Goal: Information Seeking & Learning: Learn about a topic

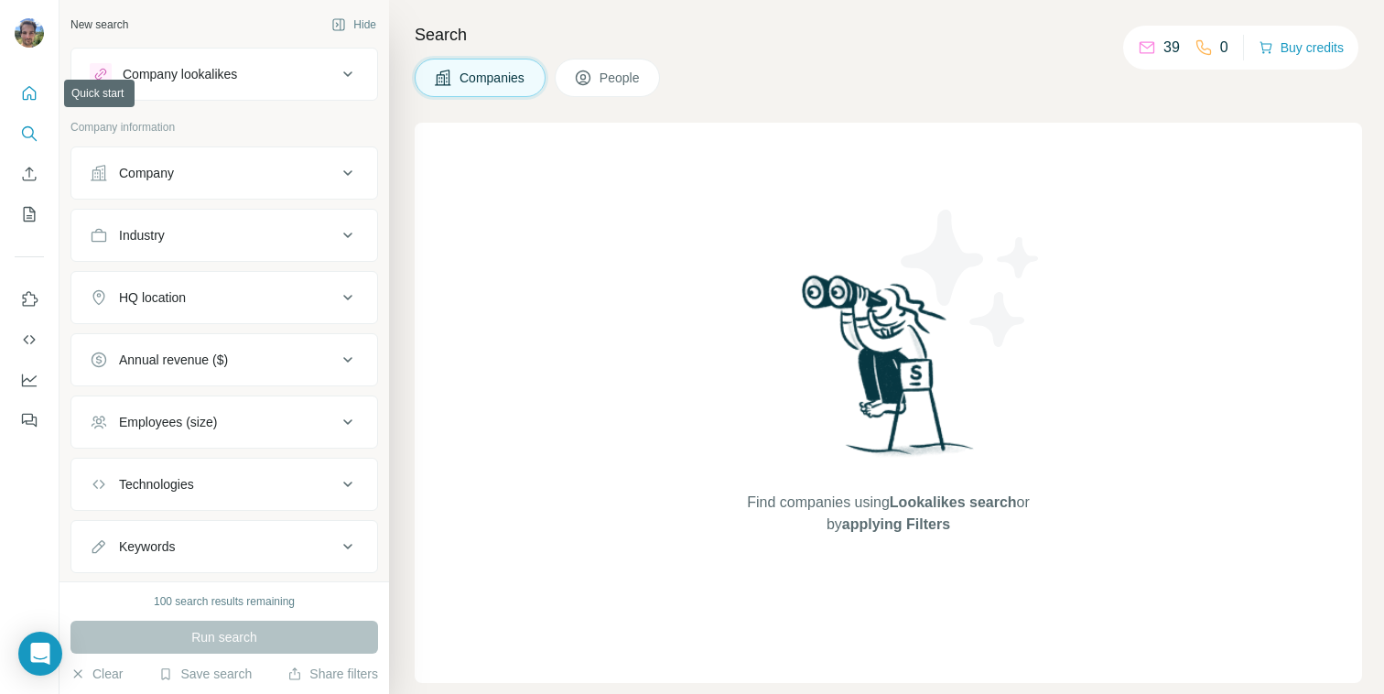
click at [37, 95] on icon "Quick start" at bounding box center [29, 93] width 18 height 18
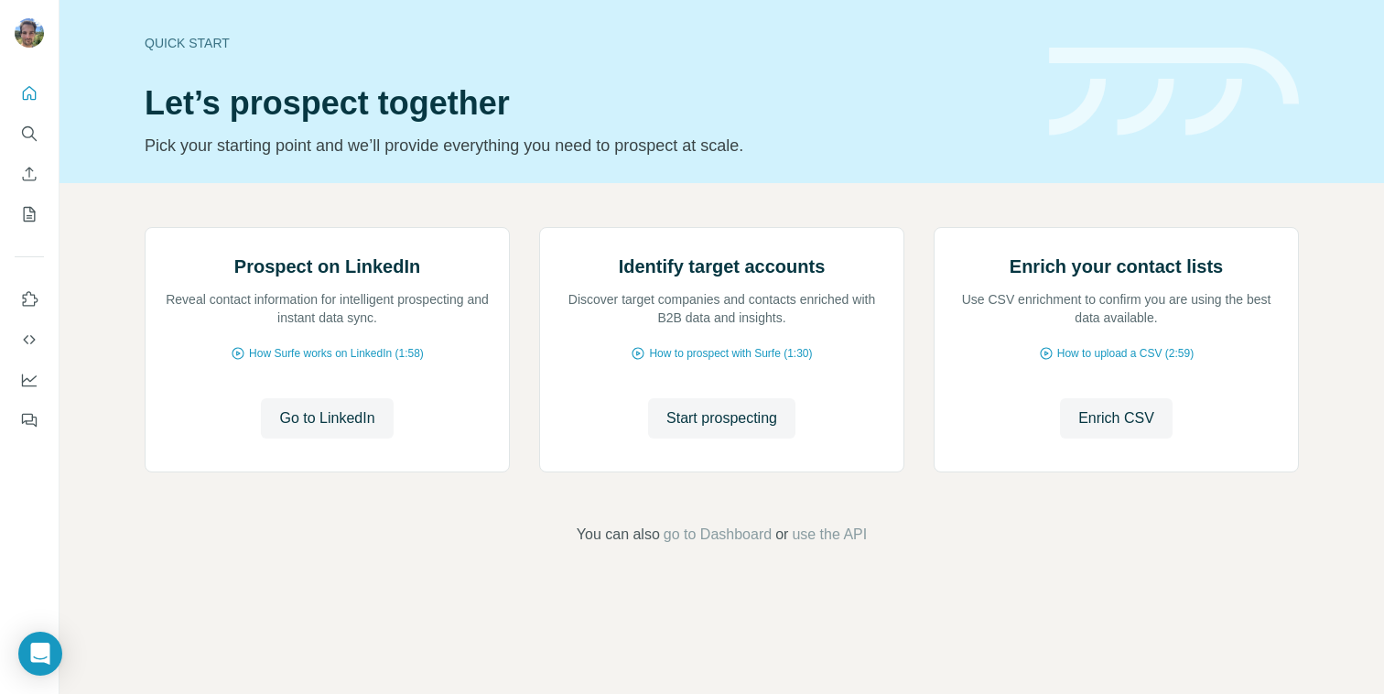
scroll to position [97, 0]
click at [679, 429] on span "Start prospecting" at bounding box center [721, 418] width 111 height 22
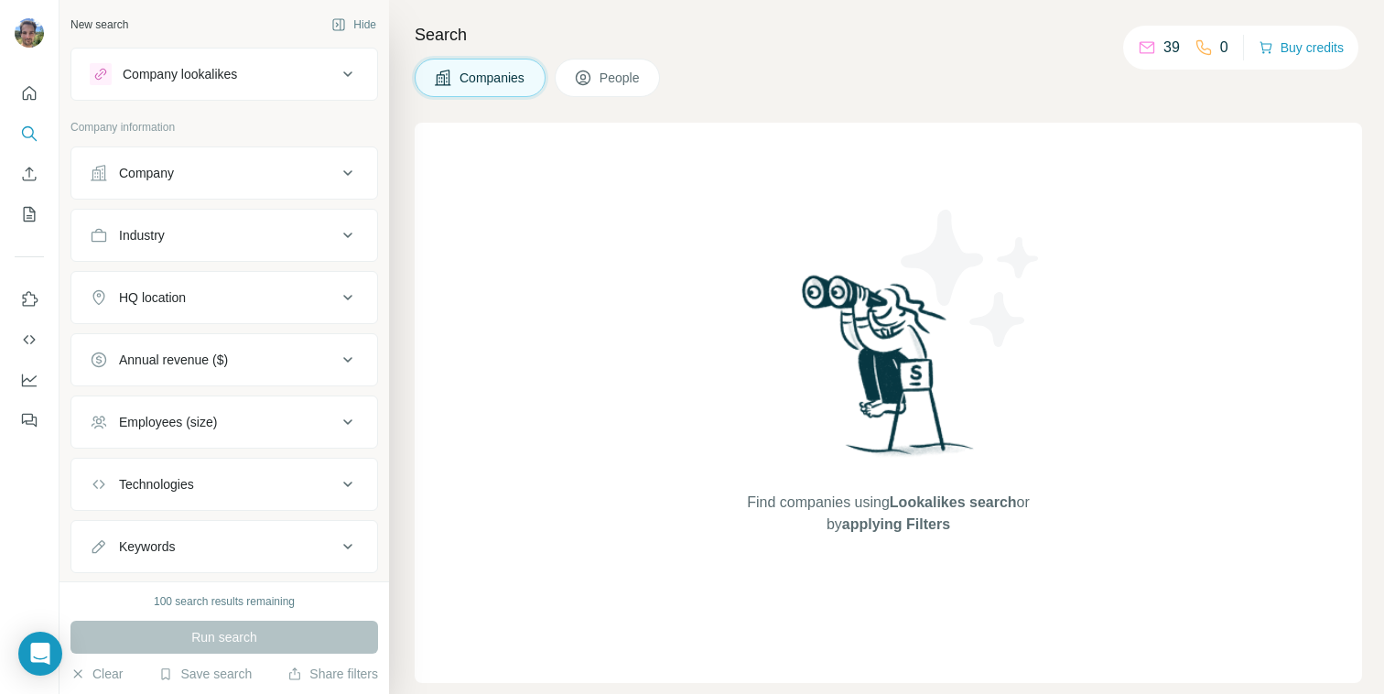
click at [237, 79] on div "Company lookalikes" at bounding box center [180, 74] width 114 height 18
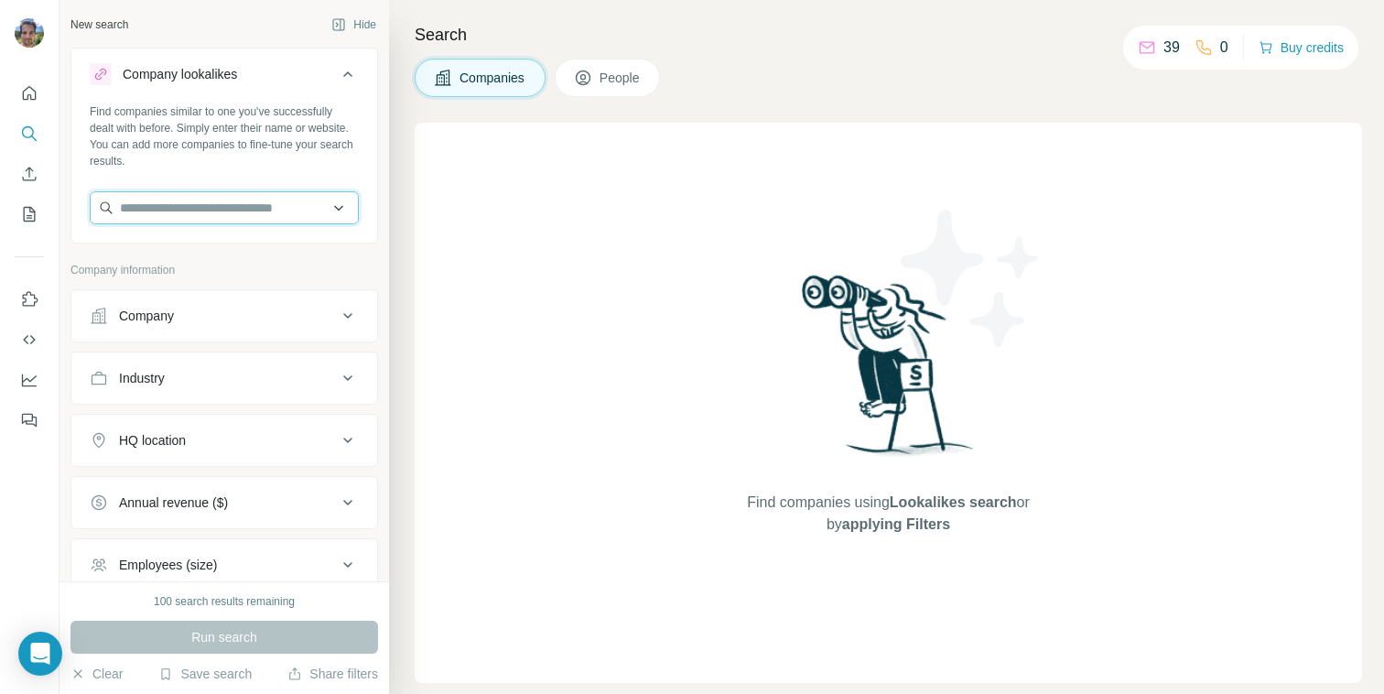
click at [186, 211] on input "text" at bounding box center [224, 207] width 269 height 33
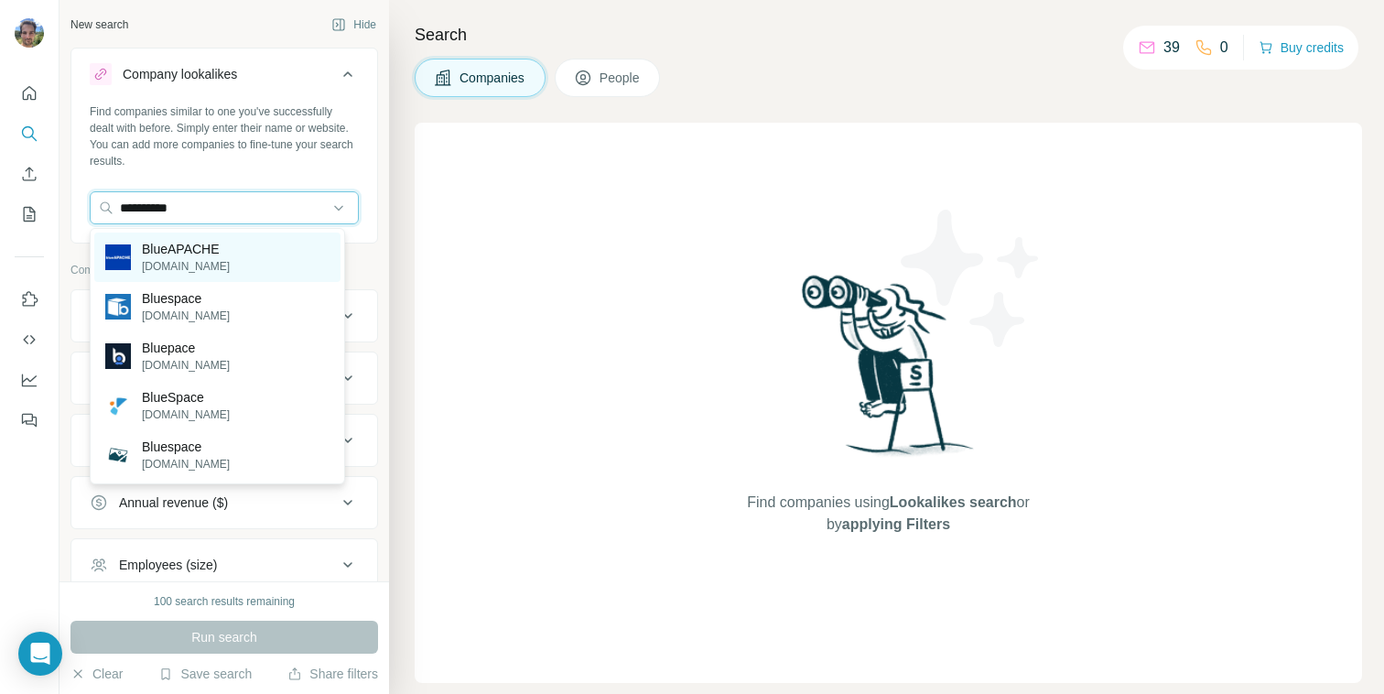
type input "**********"
click at [172, 258] on p "[DOMAIN_NAME]" at bounding box center [186, 266] width 88 height 16
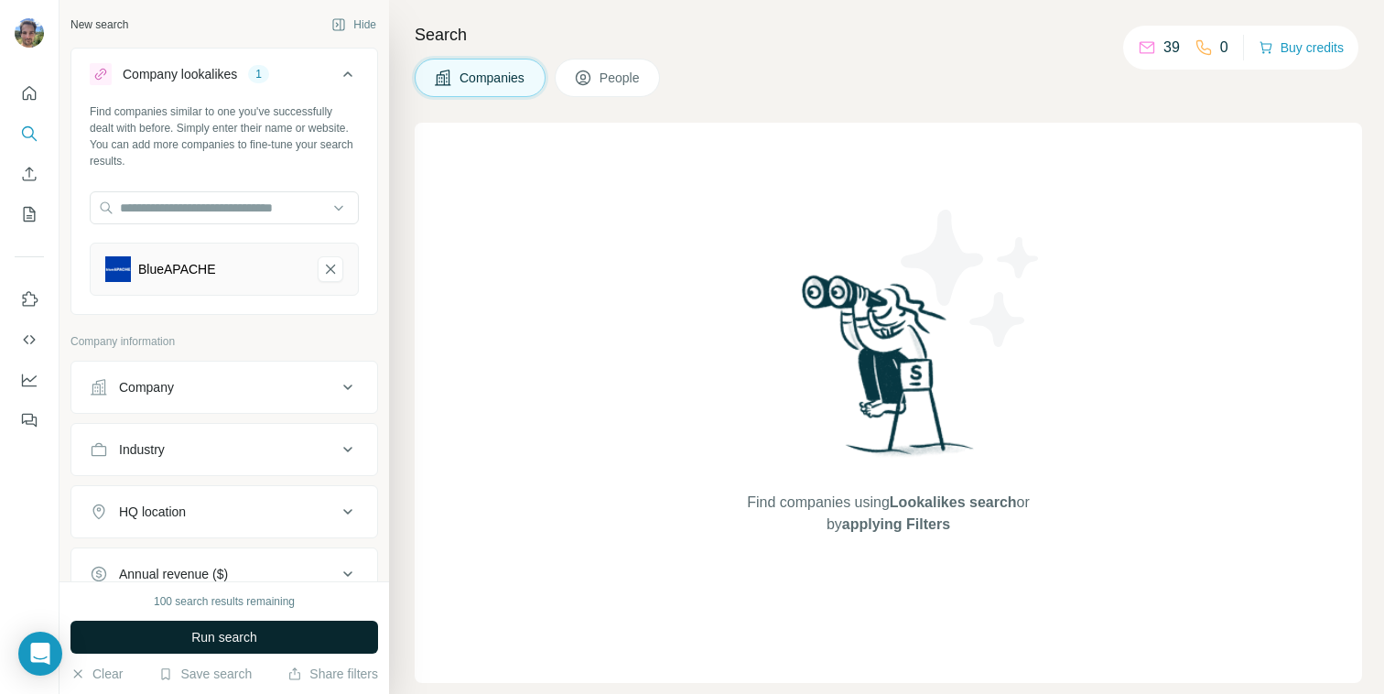
click at [204, 635] on span "Run search" at bounding box center [224, 637] width 66 height 18
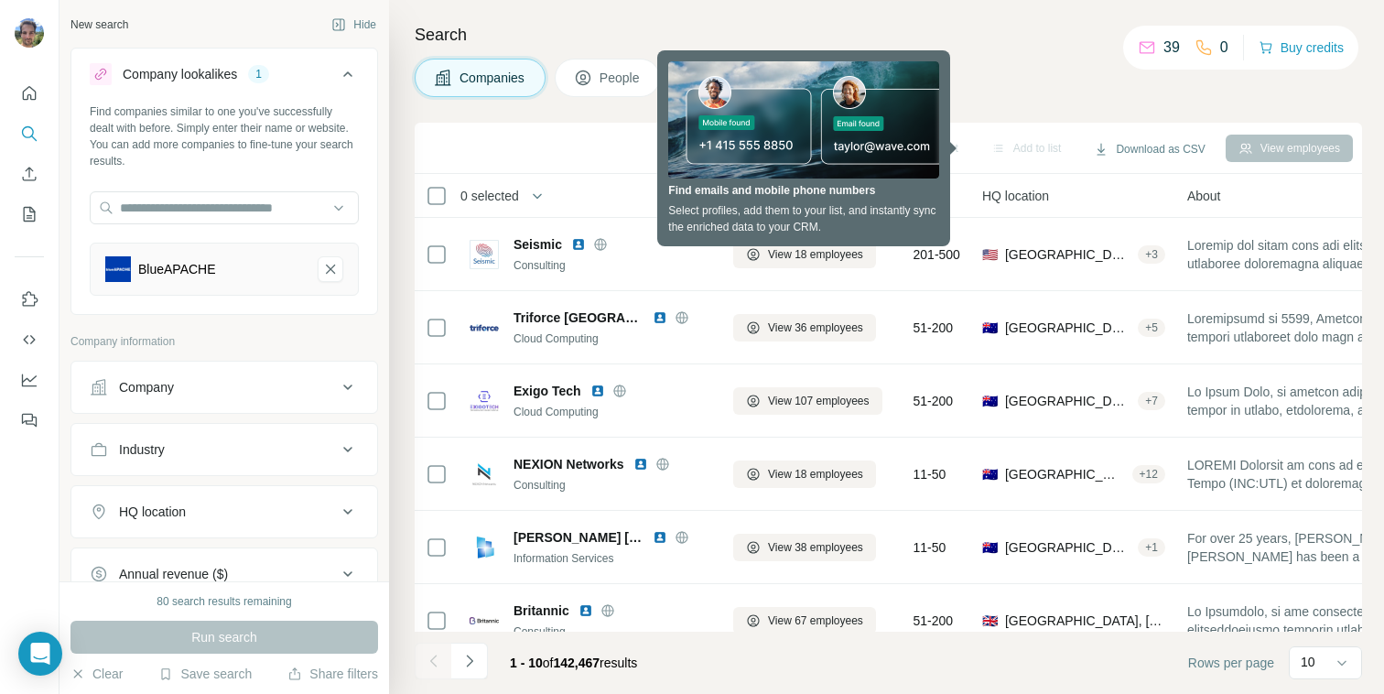
click at [582, 117] on div "Search Companies People Sync to HubSpot Add to list Download as CSV View employ…" at bounding box center [886, 347] width 995 height 694
click at [592, 81] on icon at bounding box center [583, 78] width 18 height 18
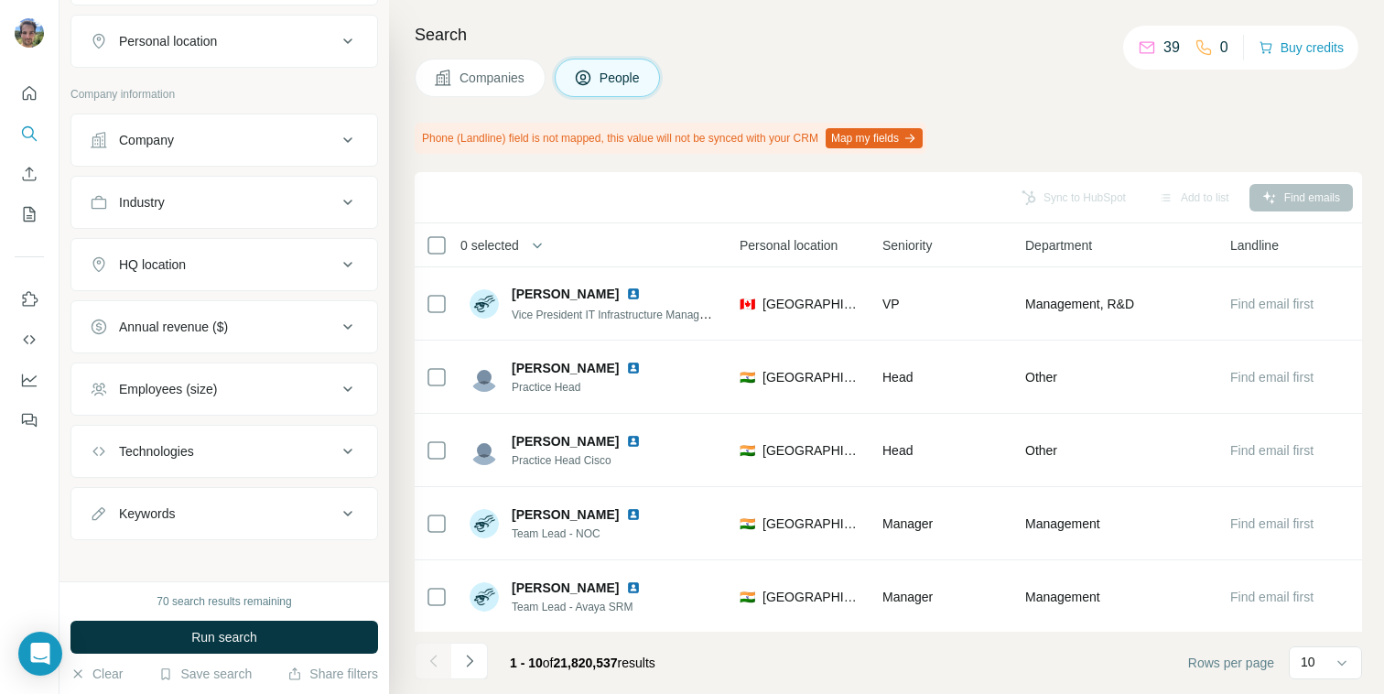
scroll to position [543, 0]
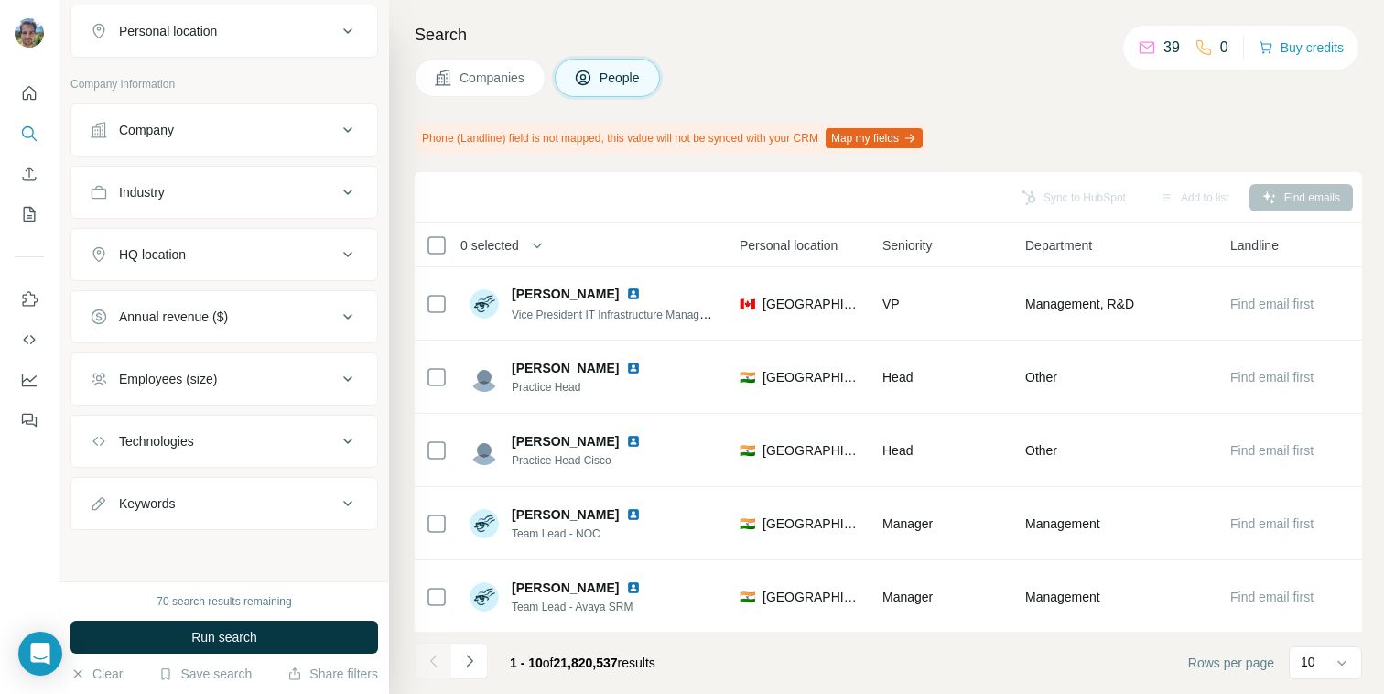
click at [190, 254] on div "HQ location" at bounding box center [213, 254] width 247 height 18
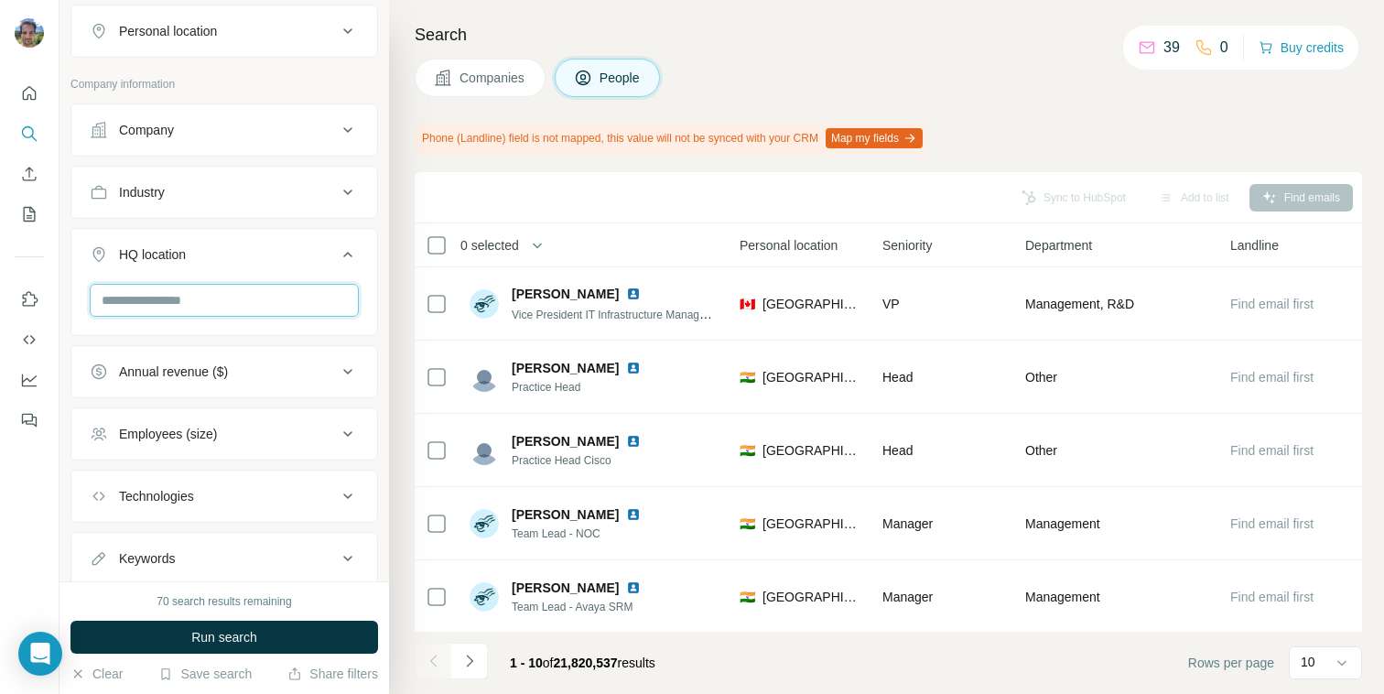
click at [193, 286] on input "text" at bounding box center [224, 300] width 269 height 33
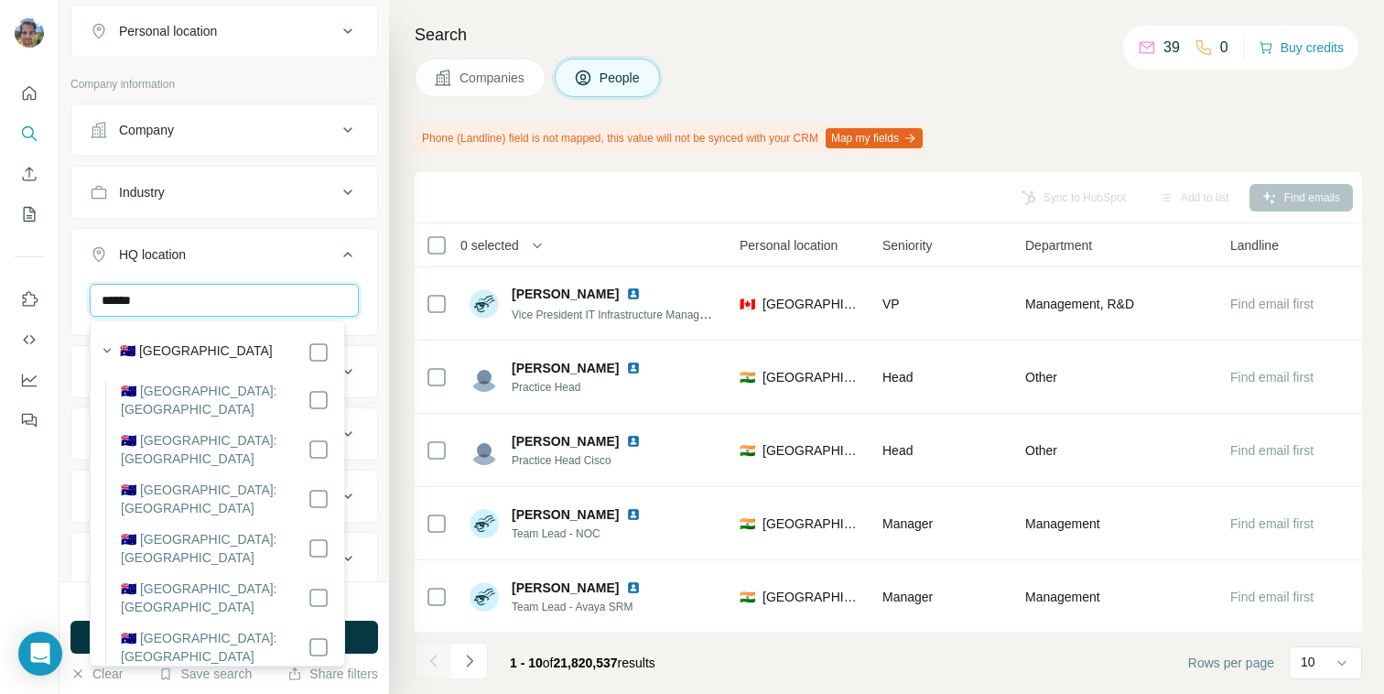
type input "******"
click at [177, 346] on label "🇦🇺 [GEOGRAPHIC_DATA]" at bounding box center [196, 352] width 153 height 22
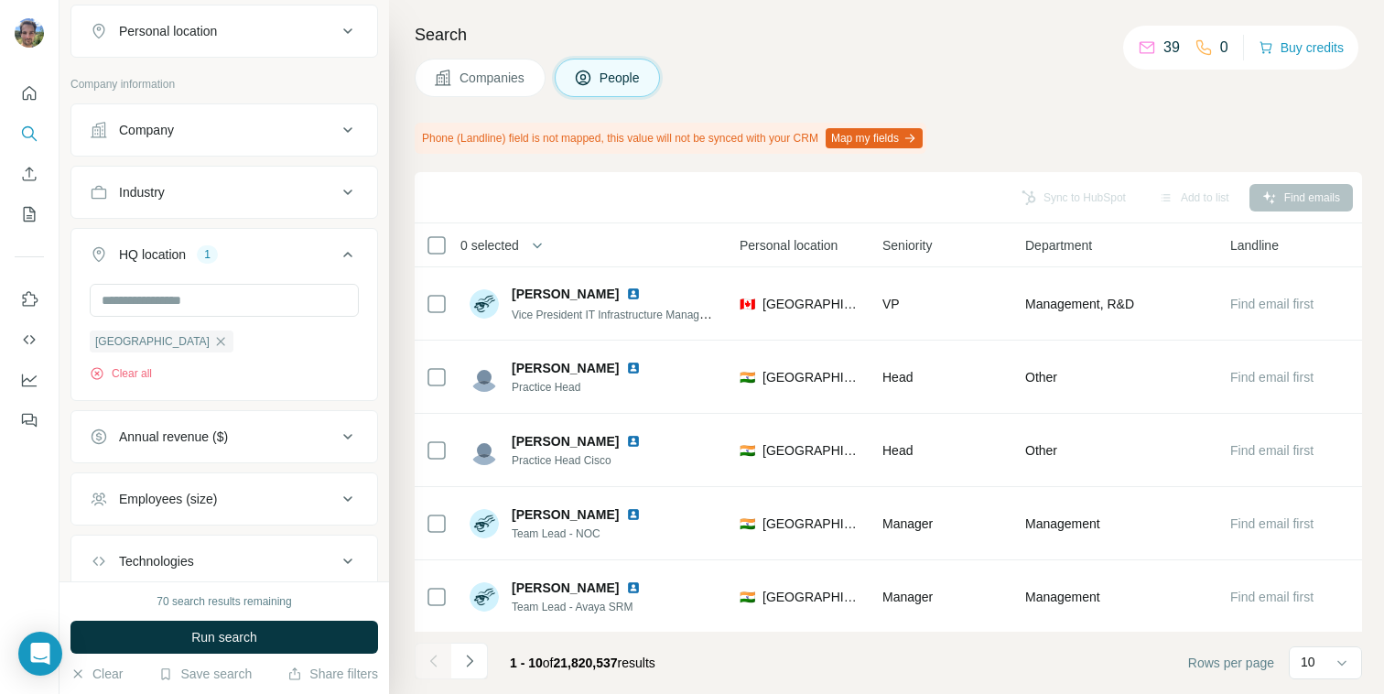
click at [257, 248] on div "HQ location 1" at bounding box center [213, 254] width 247 height 18
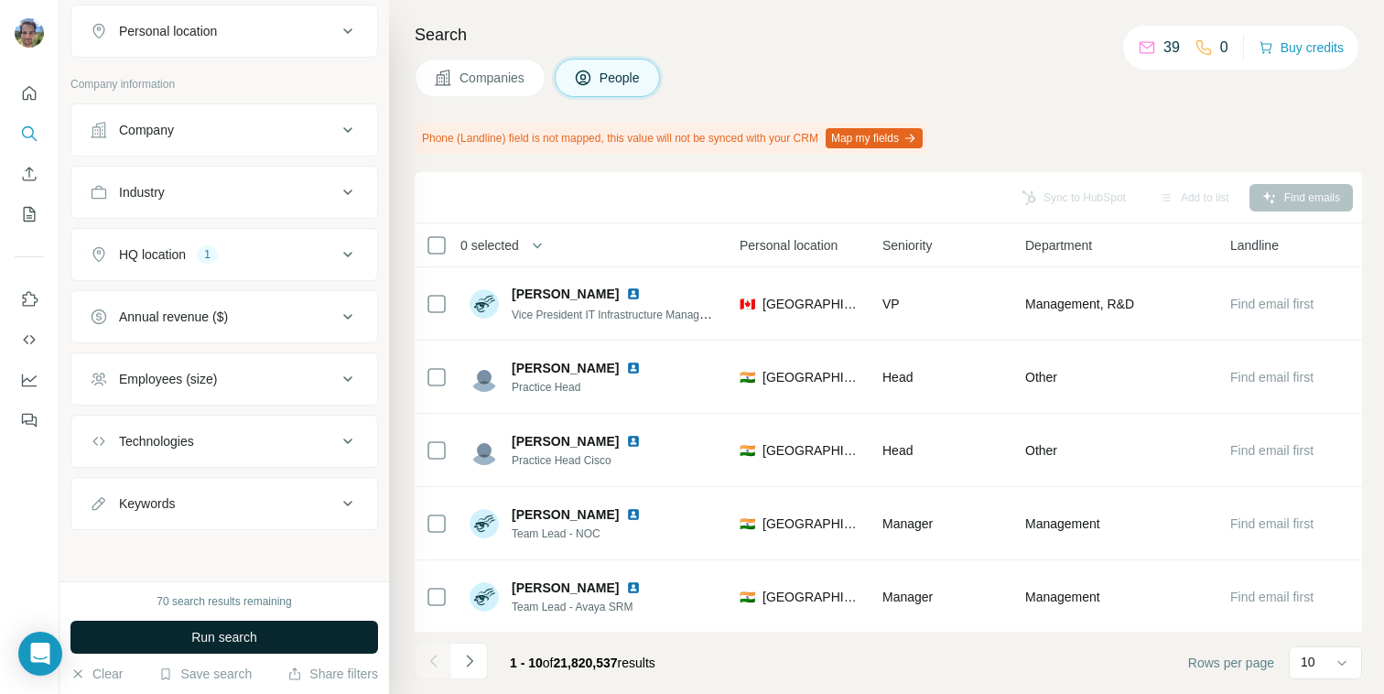
click at [227, 631] on span "Run search" at bounding box center [224, 637] width 66 height 18
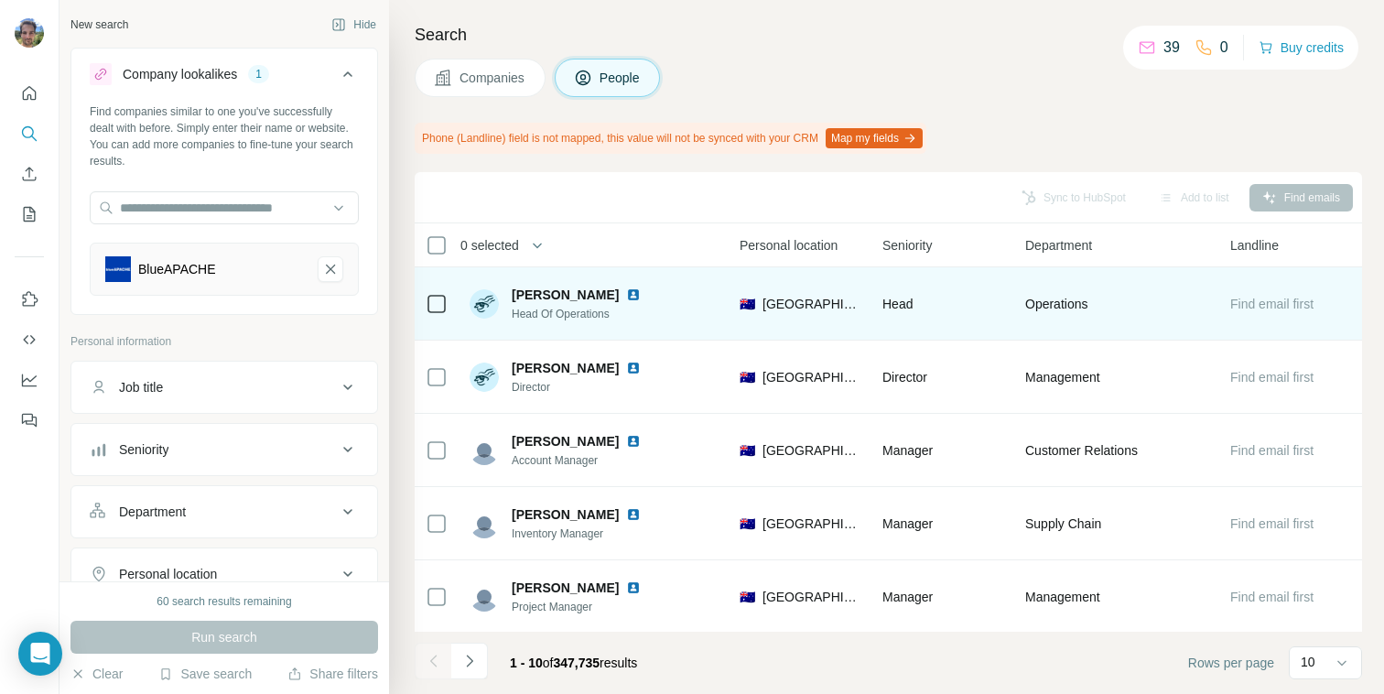
click at [552, 291] on span "[PERSON_NAME]" at bounding box center [565, 295] width 107 height 18
click at [626, 295] on img at bounding box center [633, 294] width 15 height 15
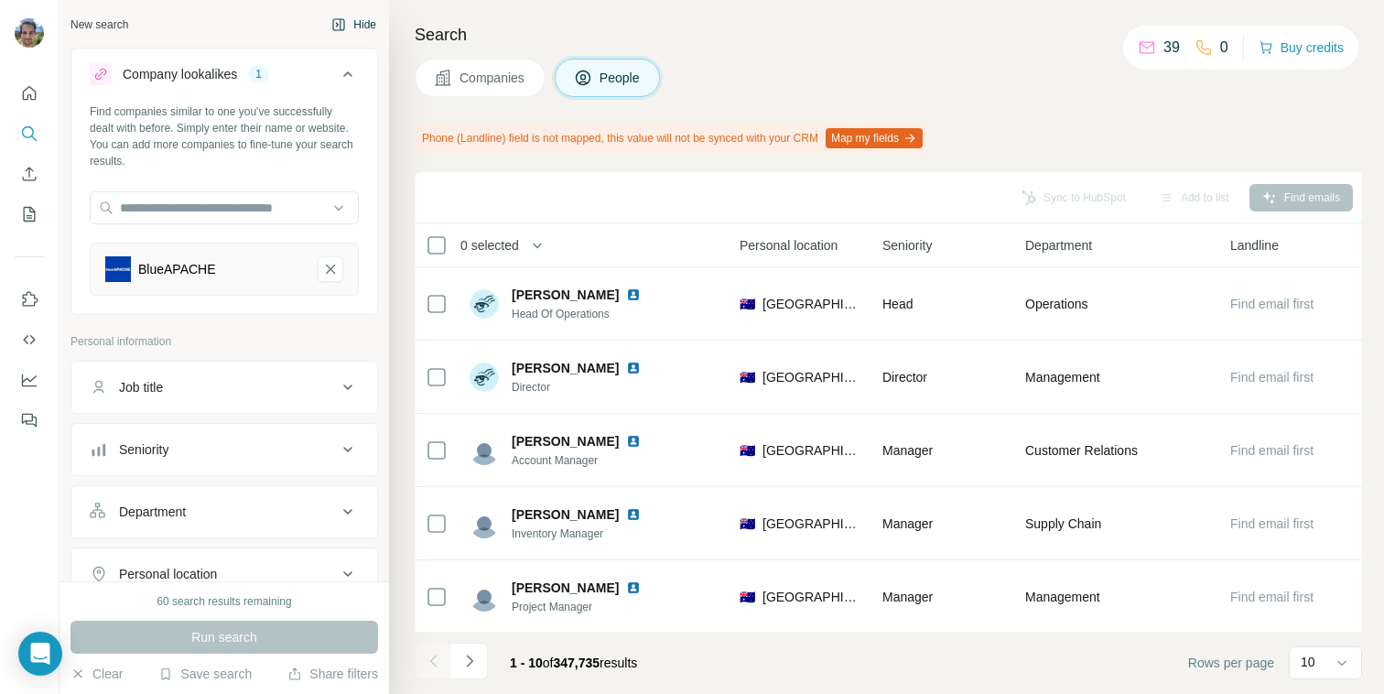
click at [352, 22] on button "Hide" at bounding box center [353, 24] width 70 height 27
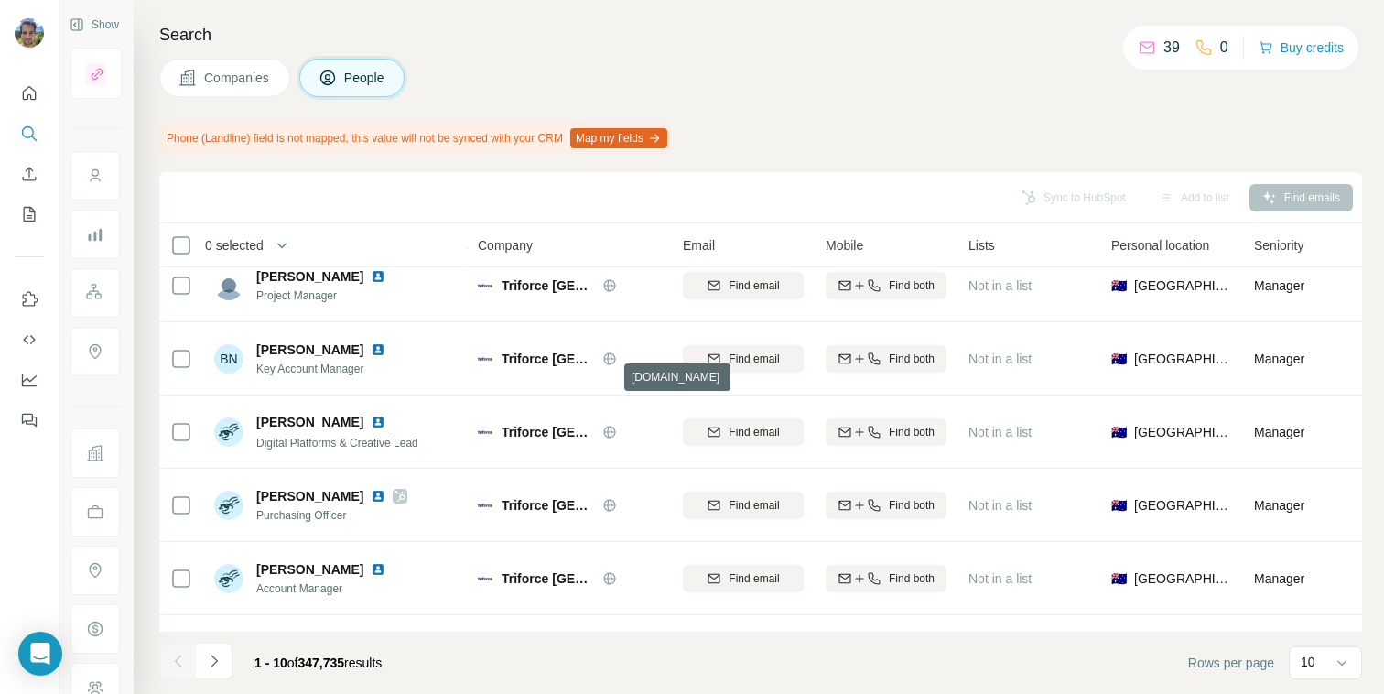
scroll to position [378, 0]
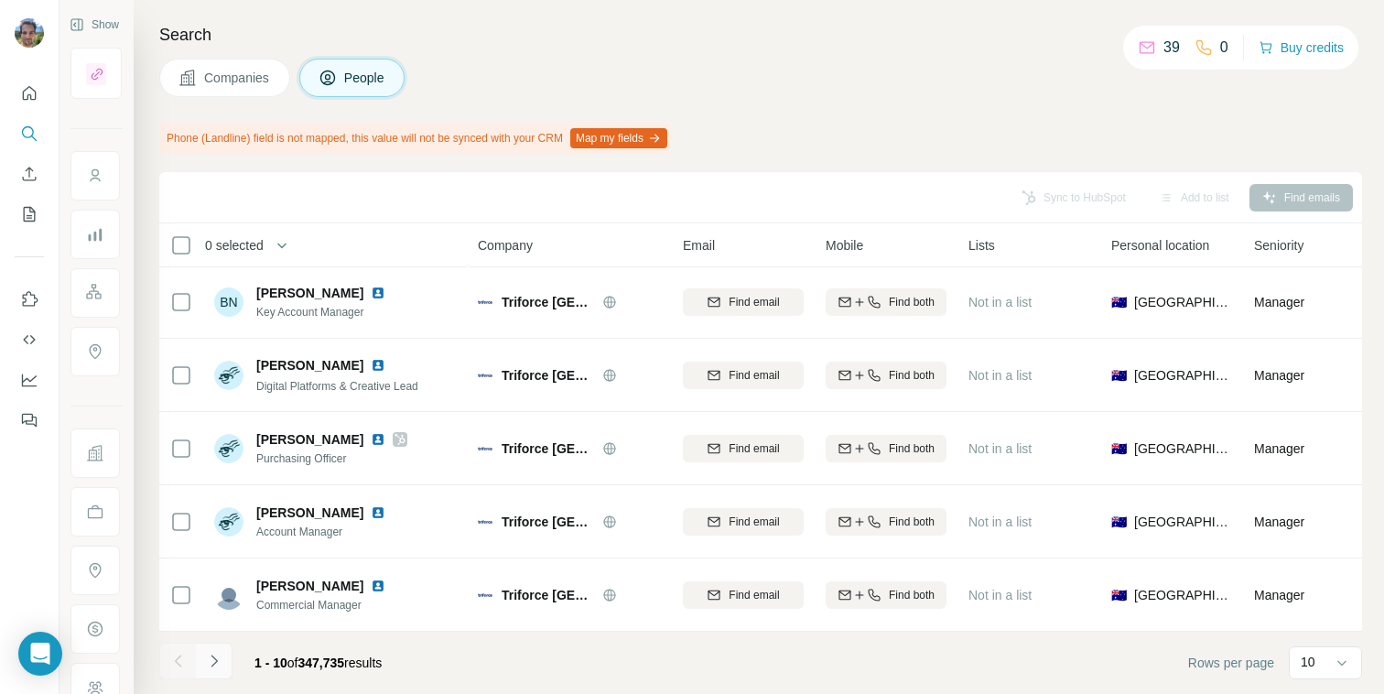
click at [218, 662] on icon "Navigate to next page" at bounding box center [214, 661] width 18 height 18
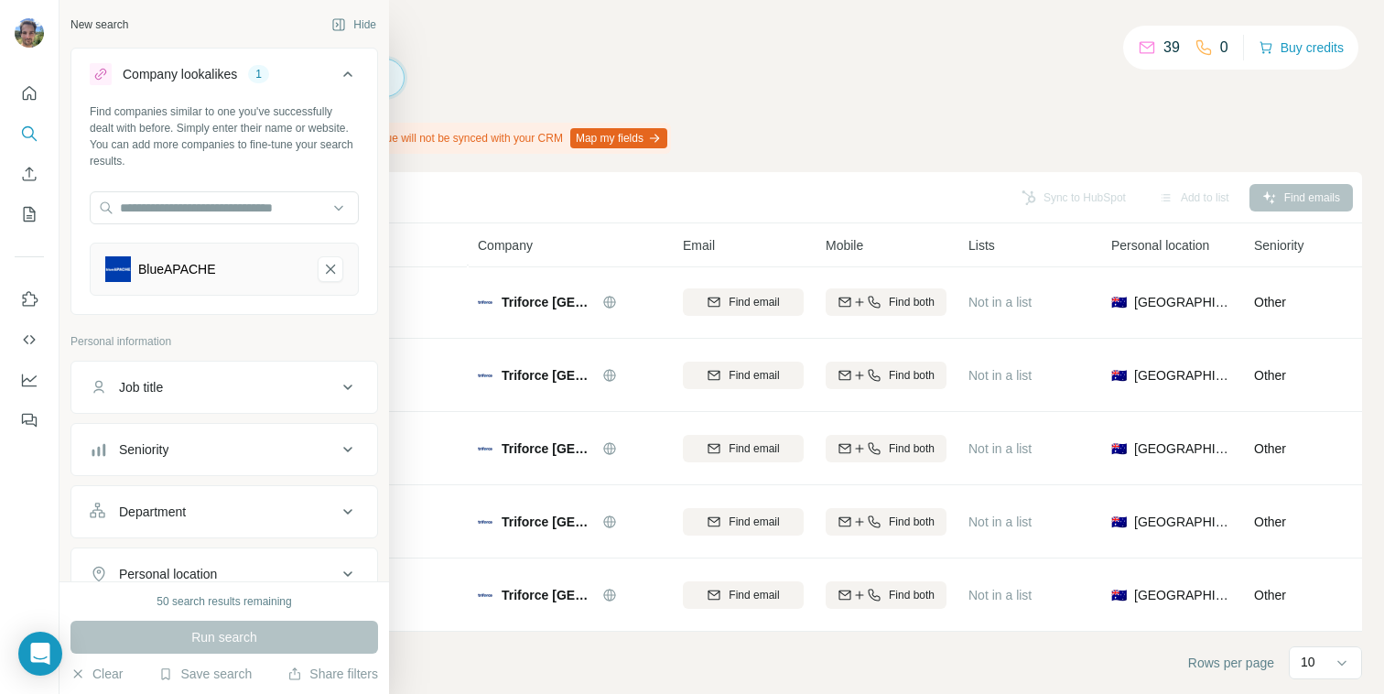
click at [188, 383] on div "Job title" at bounding box center [213, 387] width 247 height 18
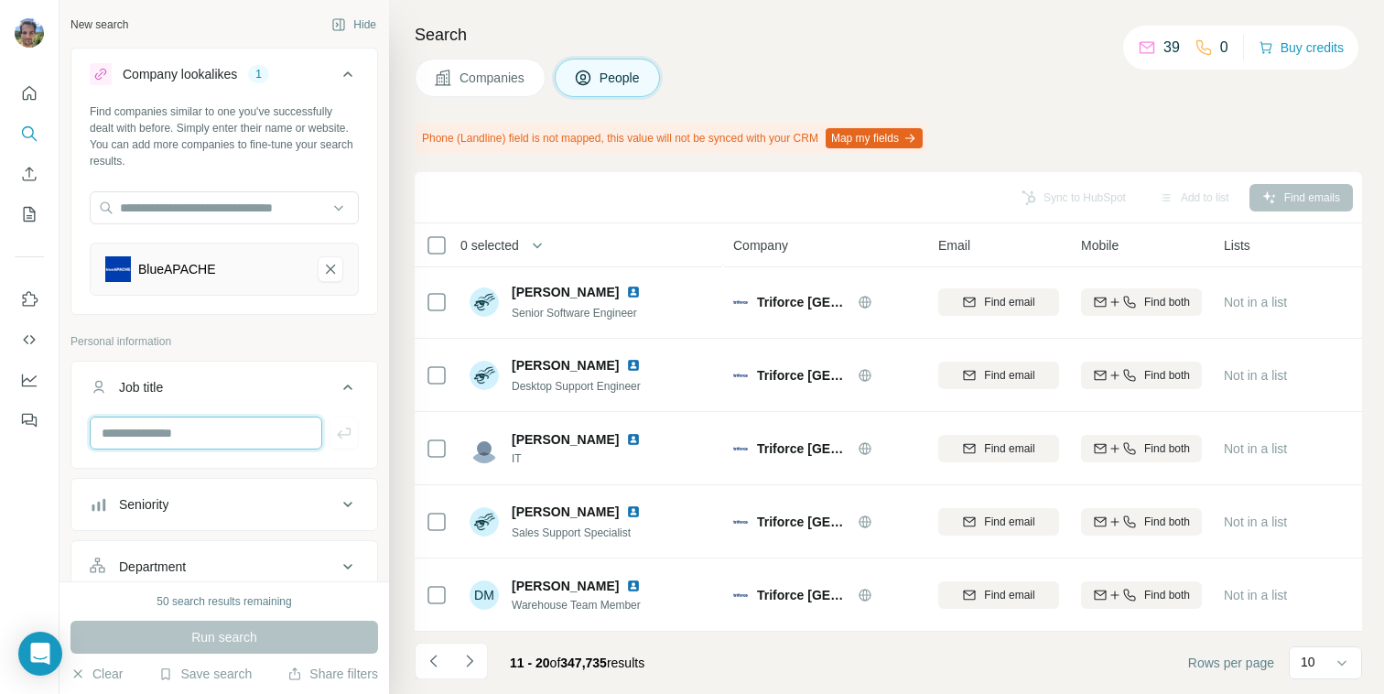
click at [181, 420] on input "text" at bounding box center [206, 432] width 232 height 33
click at [199, 433] on input "***" at bounding box center [206, 432] width 232 height 33
type input "***"
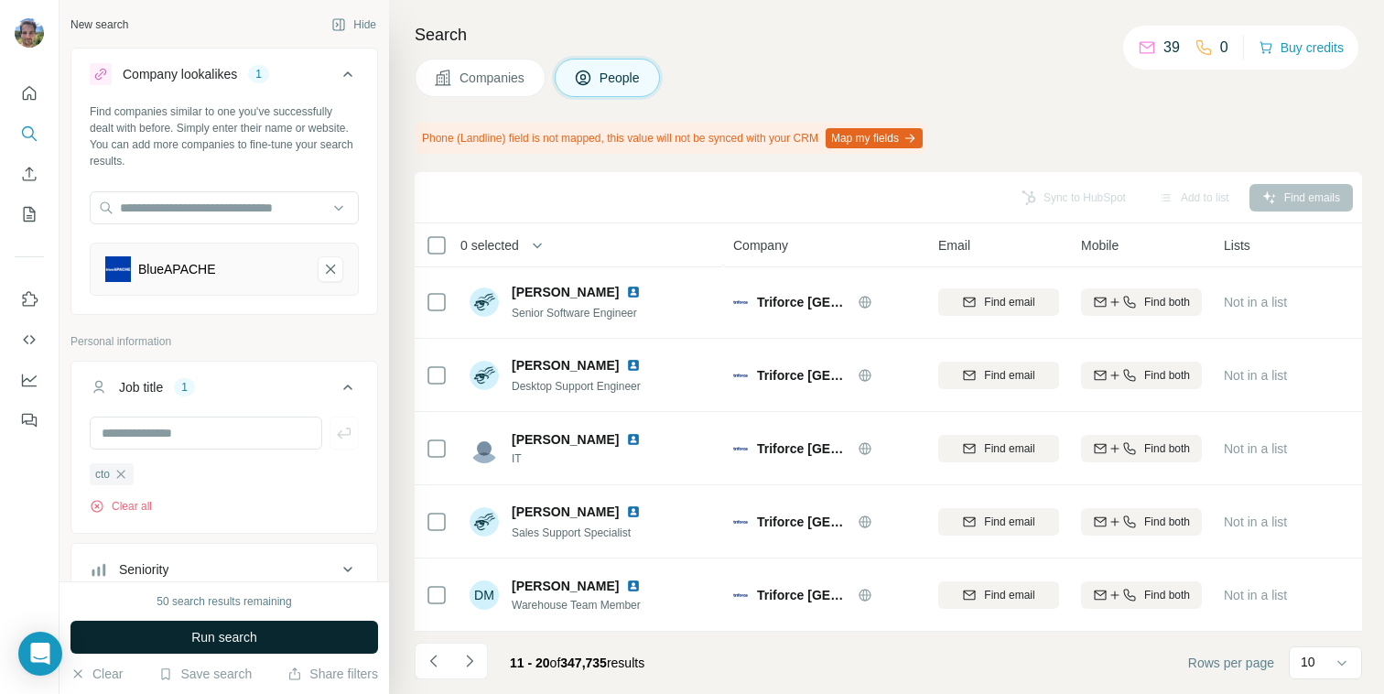
click at [218, 638] on span "Run search" at bounding box center [224, 637] width 66 height 18
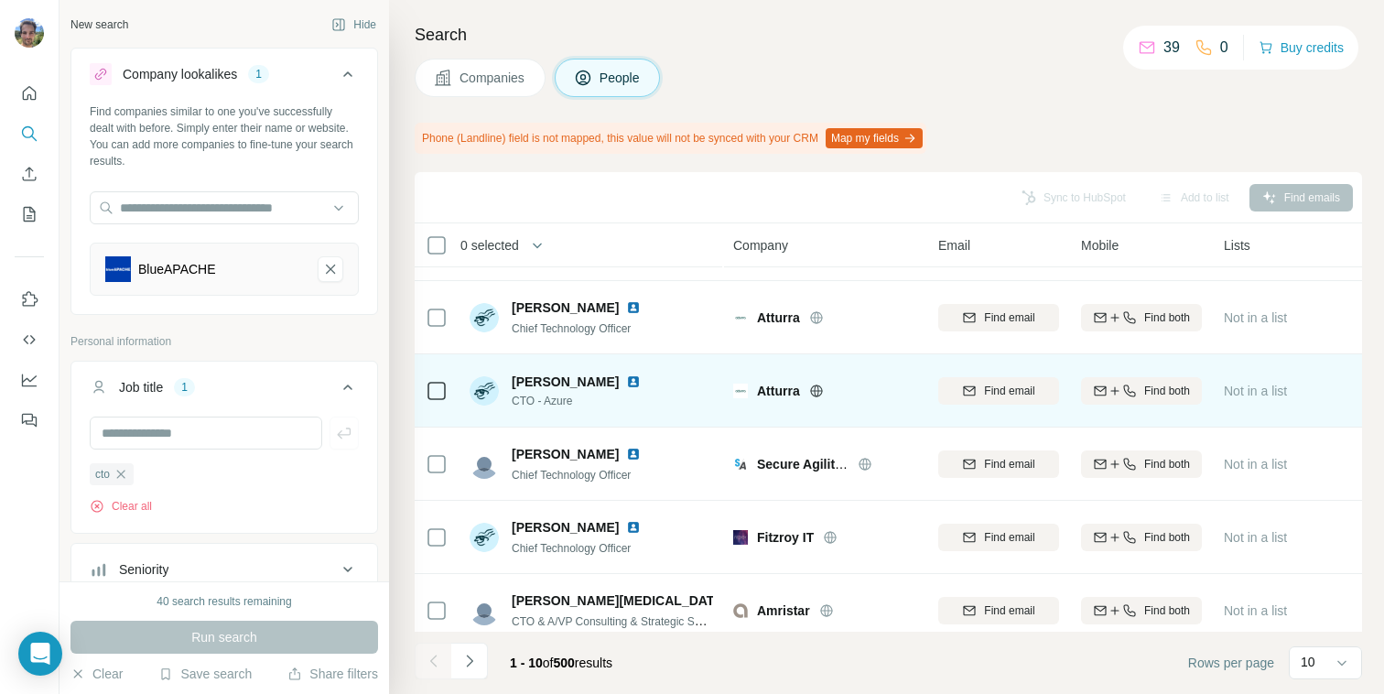
scroll to position [378, 0]
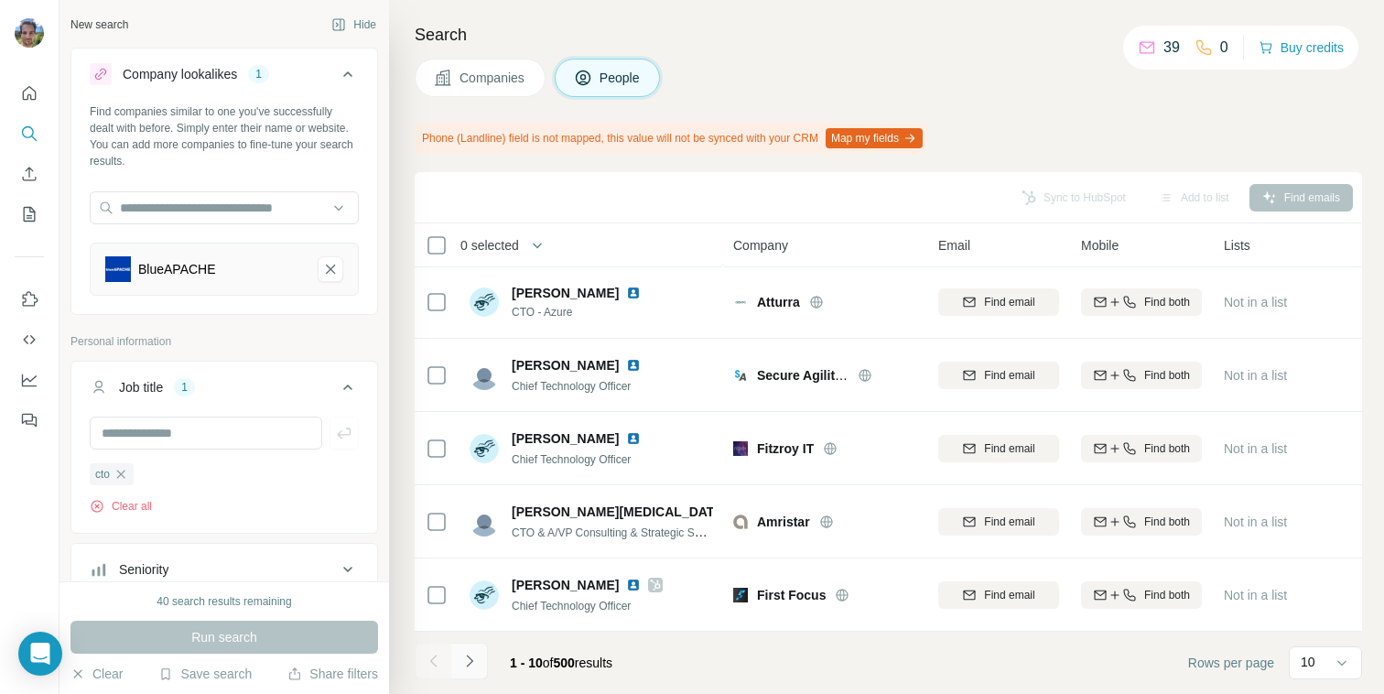
click at [468, 665] on icon "Navigate to next page" at bounding box center [469, 660] width 6 height 12
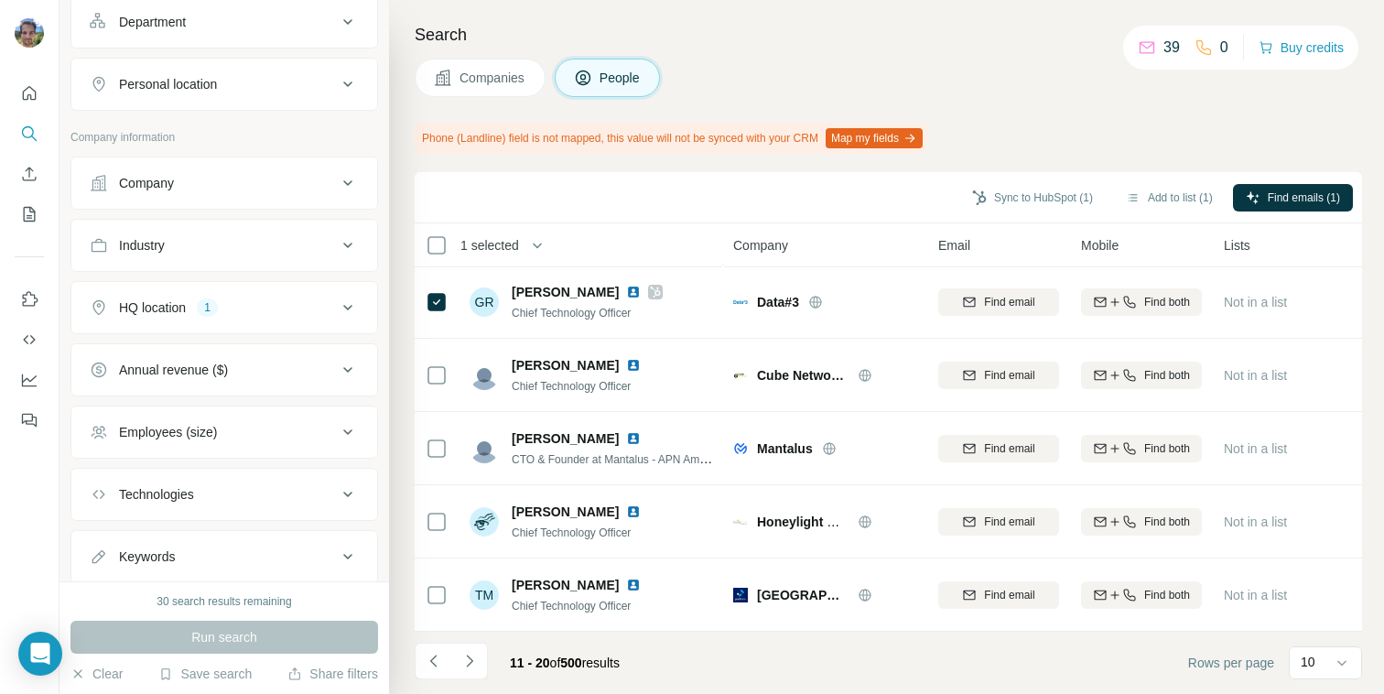
scroll to position [610, 0]
click at [187, 409] on button "Employees (size)" at bounding box center [224, 431] width 306 height 44
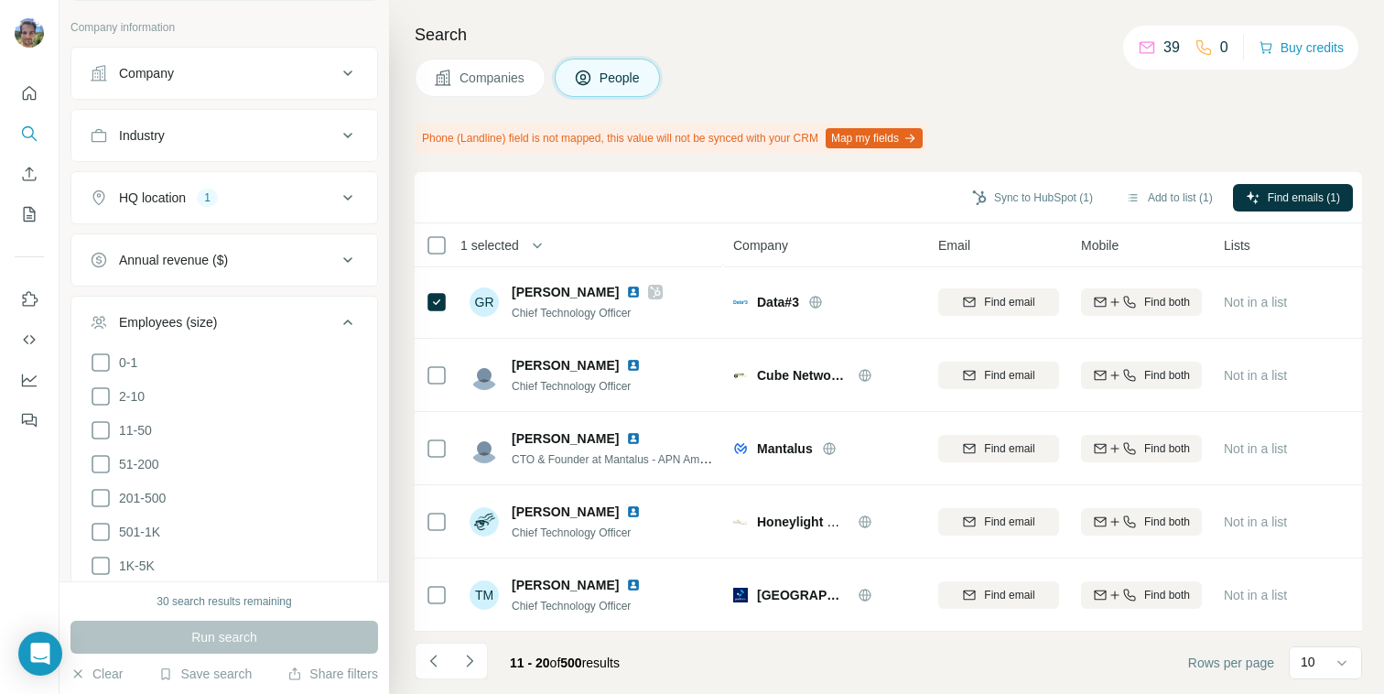
scroll to position [728, 0]
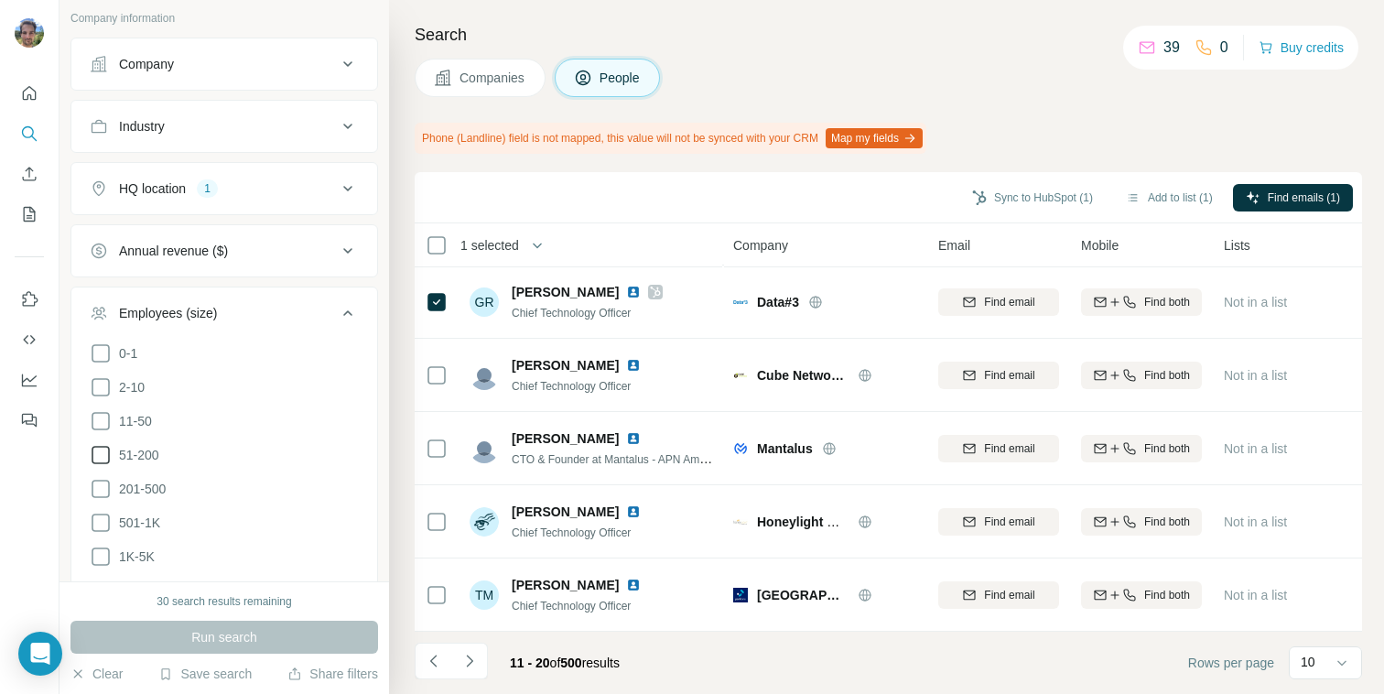
click at [98, 458] on icon at bounding box center [101, 455] width 22 height 22
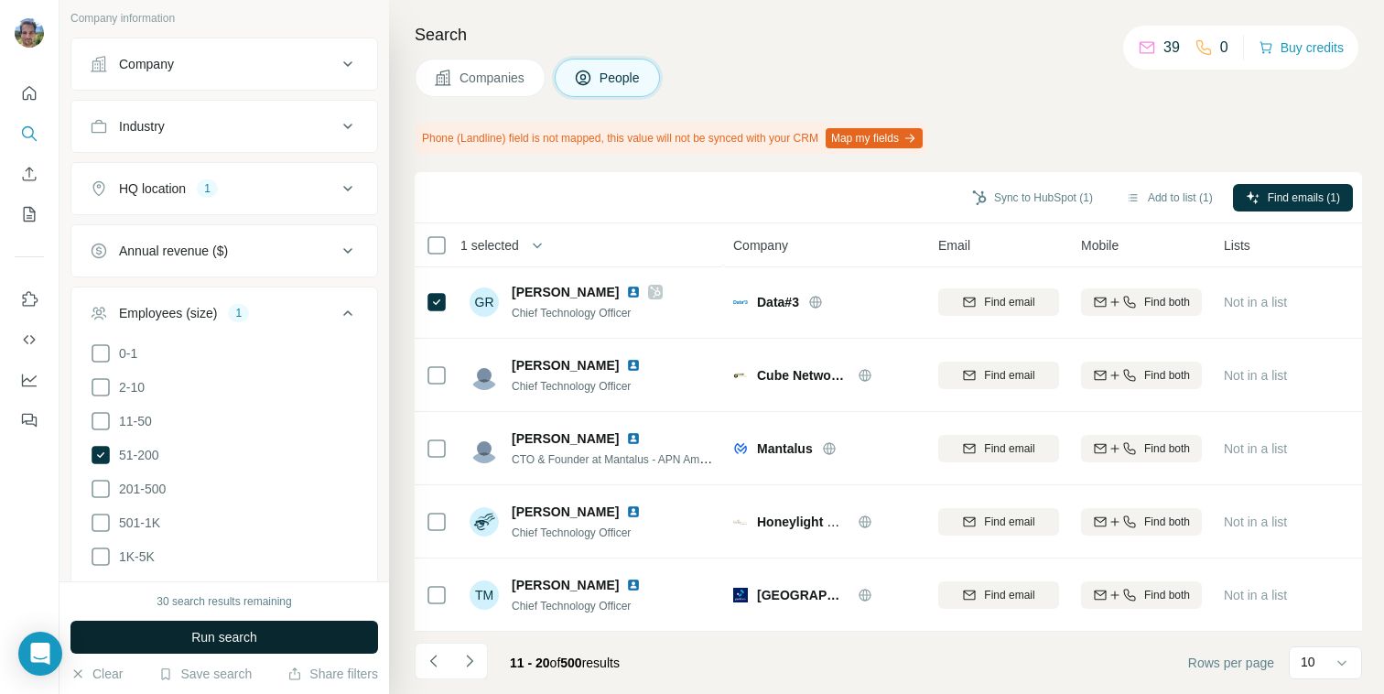
click at [201, 637] on span "Run search" at bounding box center [224, 637] width 66 height 18
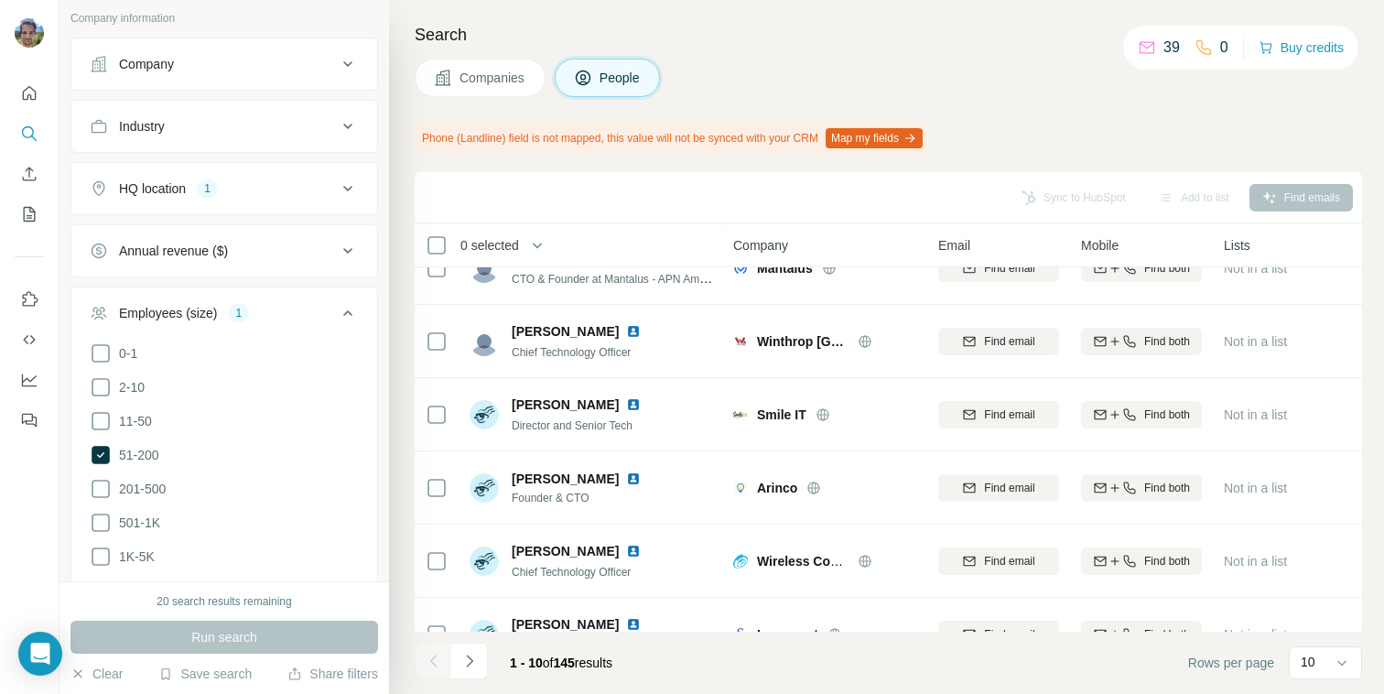
scroll to position [378, 0]
